Goal: Find specific page/section: Find specific page/section

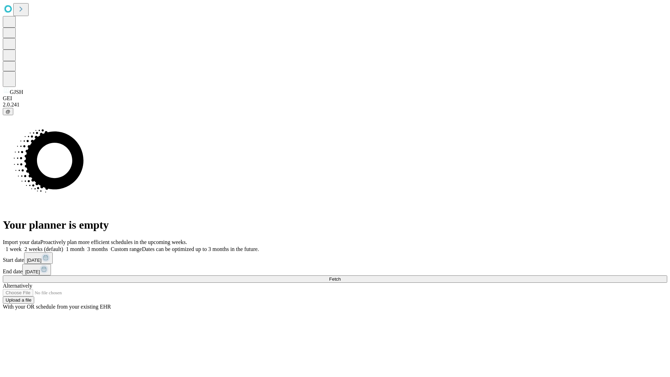
click at [341, 276] on span "Fetch" at bounding box center [335, 278] width 12 height 5
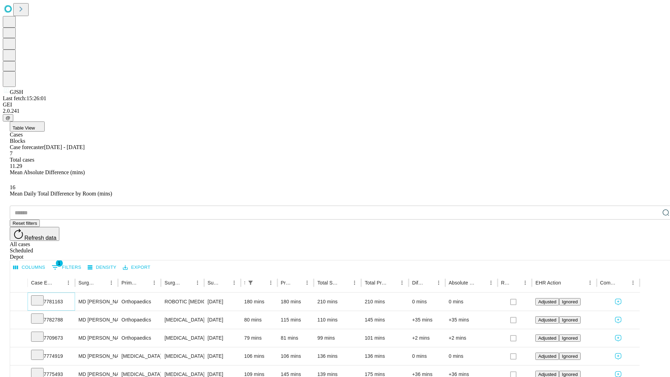
click at [41, 296] on icon at bounding box center [37, 299] width 7 height 7
